Goal: Navigation & Orientation: Find specific page/section

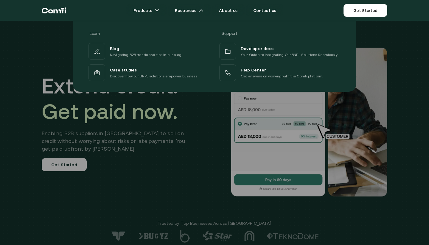
click at [183, 141] on div at bounding box center [214, 143] width 429 height 245
click at [185, 174] on div at bounding box center [214, 143] width 429 height 245
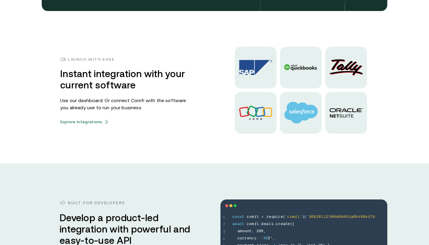
scroll to position [1480, 0]
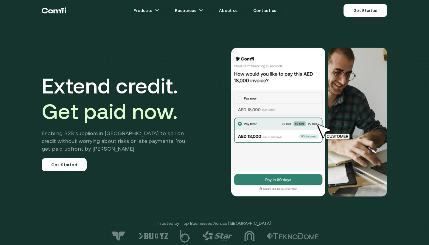
click at [301, 124] on img at bounding box center [278, 122] width 95 height 149
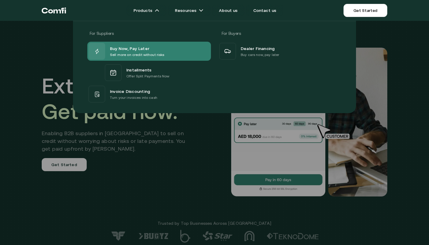
click at [166, 57] on div "Buy Now, Pay Later Sell more on credit without risks" at bounding box center [149, 51] width 124 height 19
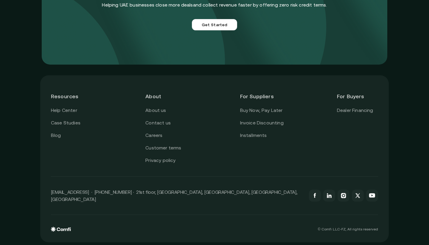
scroll to position [1548, 0]
